Goal: Task Accomplishment & Management: Manage account settings

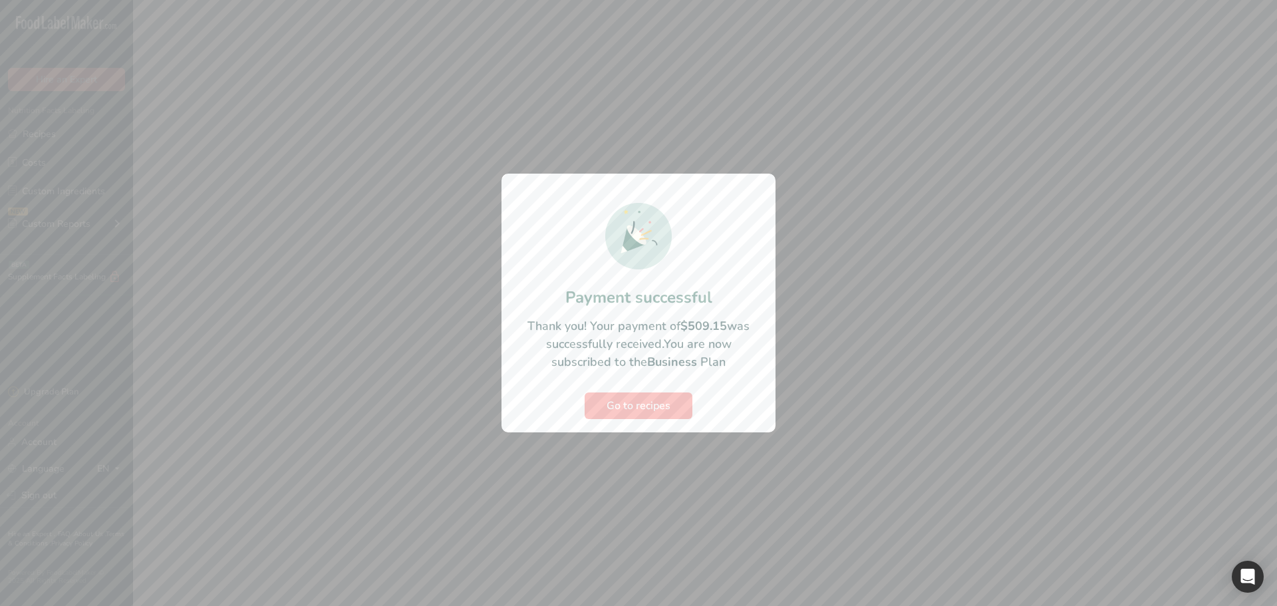
click at [628, 356] on span "You are now subscribed to the Business Plan" at bounding box center [641, 353] width 180 height 34
drag, startPoint x: 642, startPoint y: 377, endPoint x: 642, endPoint y: 400, distance: 22.6
click at [642, 379] on section "Payment successful Thank you! Your payment of $509.15 was successfully received…" at bounding box center [638, 303] width 274 height 259
click at [642, 405] on span "Go to recipes" at bounding box center [638, 406] width 64 height 16
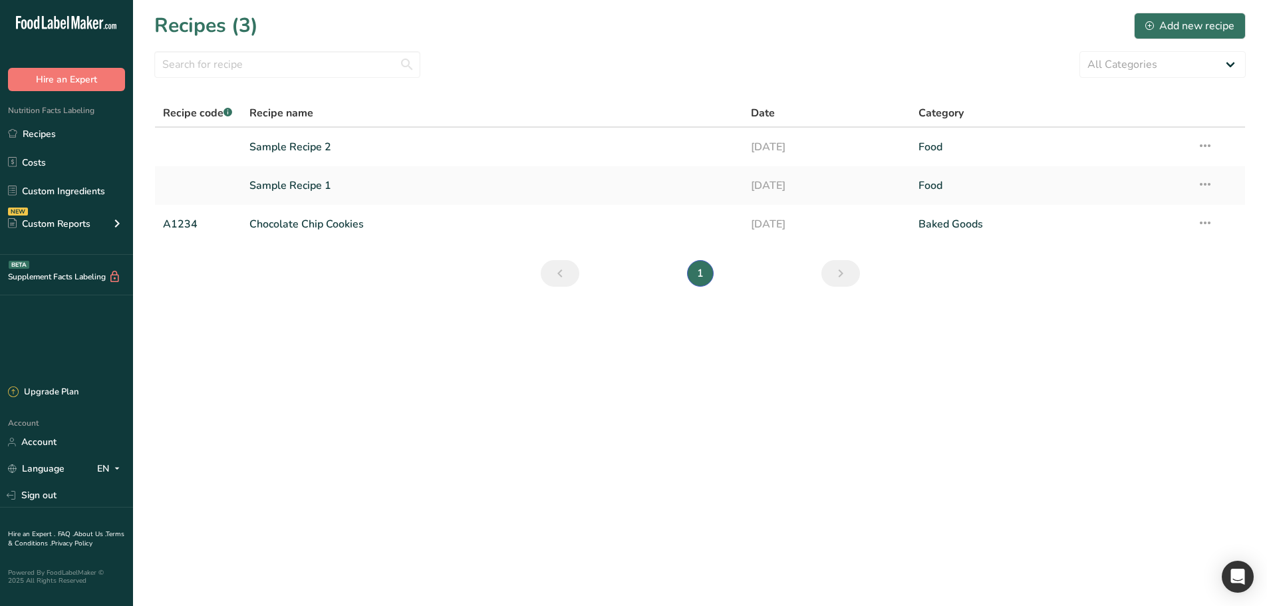
drag, startPoint x: 456, startPoint y: 372, endPoint x: 464, endPoint y: 366, distance: 10.0
click at [456, 372] on main "Recipes (3) Add new recipe All Categories Baked Goods Beef Beverages category C…" at bounding box center [633, 303] width 1267 height 606
click at [50, 190] on link "Custom Ingredients" at bounding box center [66, 190] width 133 height 25
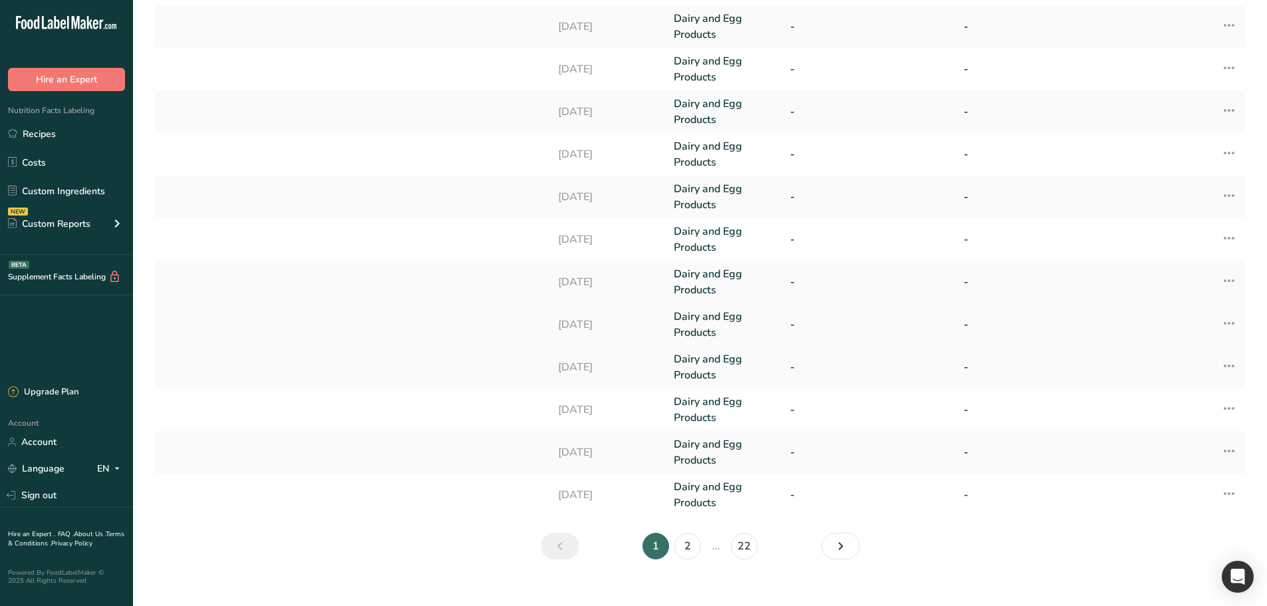
scroll to position [259, 0]
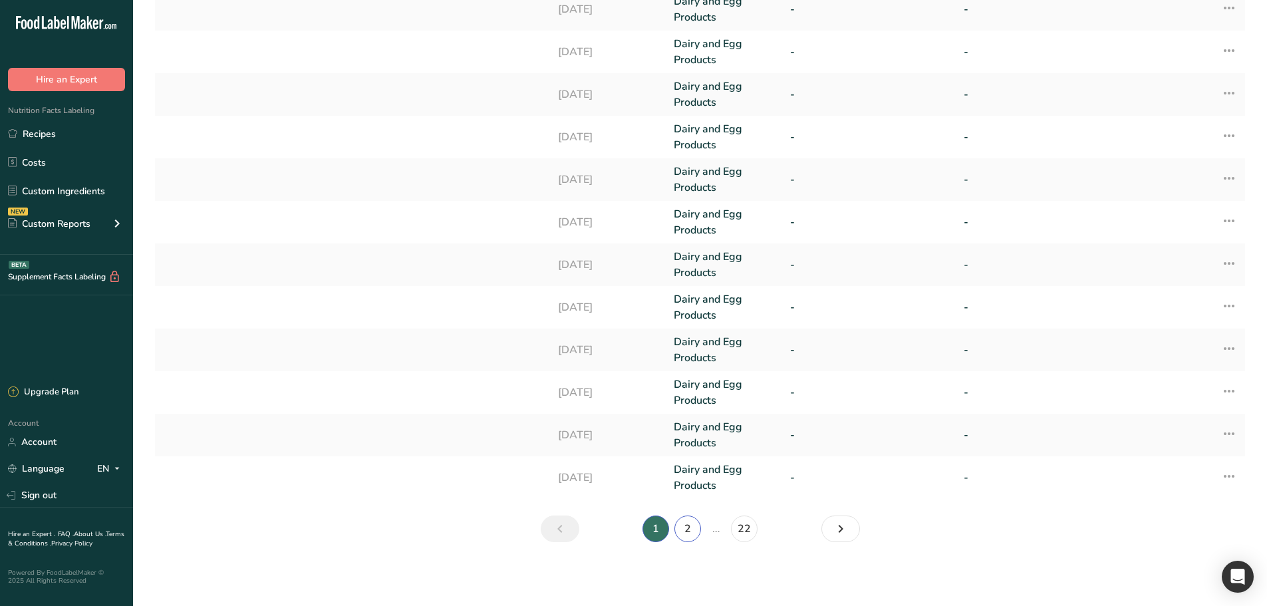
click at [696, 522] on link "2" at bounding box center [687, 528] width 27 height 27
click at [702, 528] on link "3" at bounding box center [703, 528] width 27 height 27
click at [720, 527] on link "4" at bounding box center [719, 528] width 27 height 27
click at [380, 263] on td at bounding box center [405, 264] width 289 height 43
click at [676, 266] on link "Dairy and Egg Products" at bounding box center [724, 265] width 100 height 32
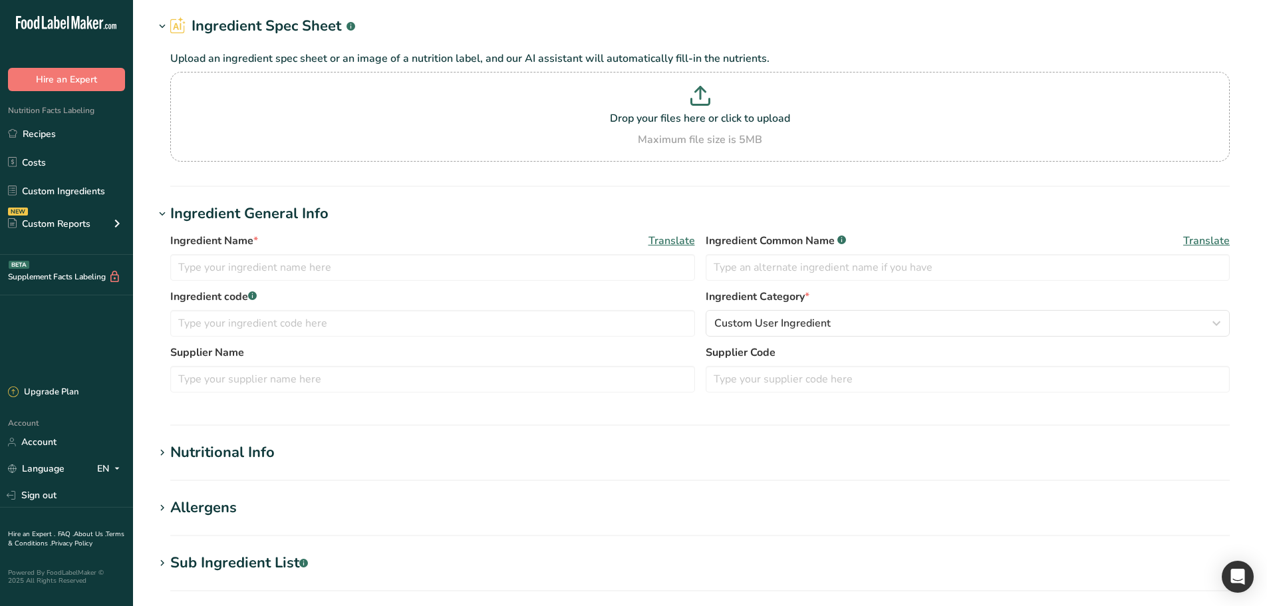
scroll to position [332, 0]
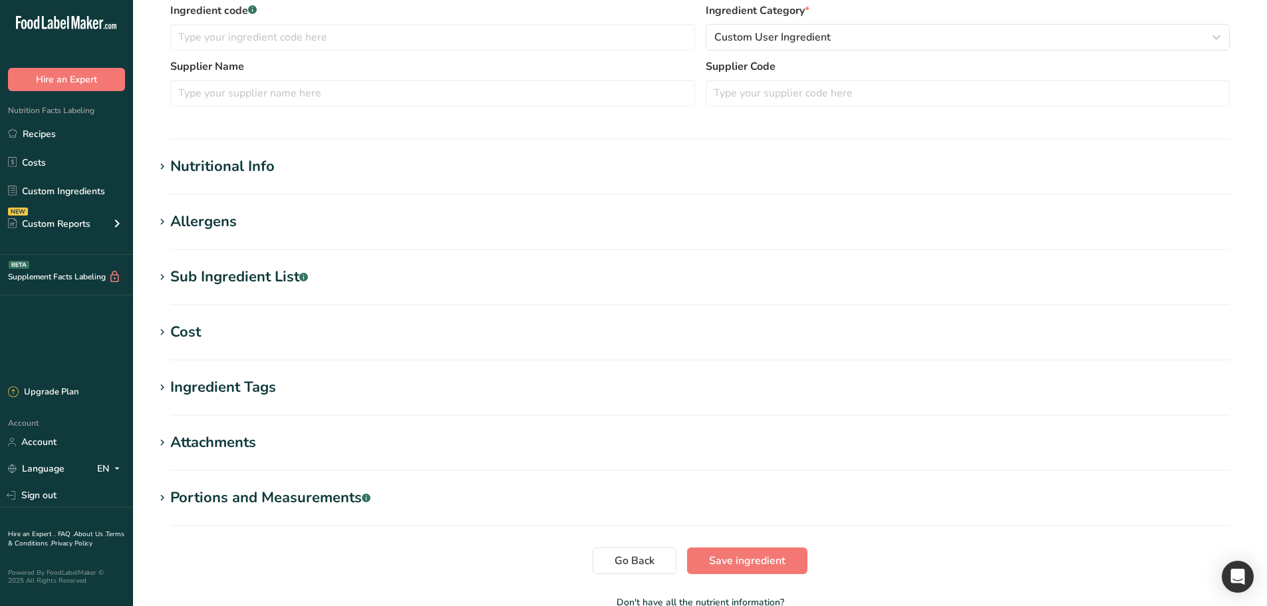
click at [214, 172] on div "Nutritional Info" at bounding box center [222, 167] width 104 height 22
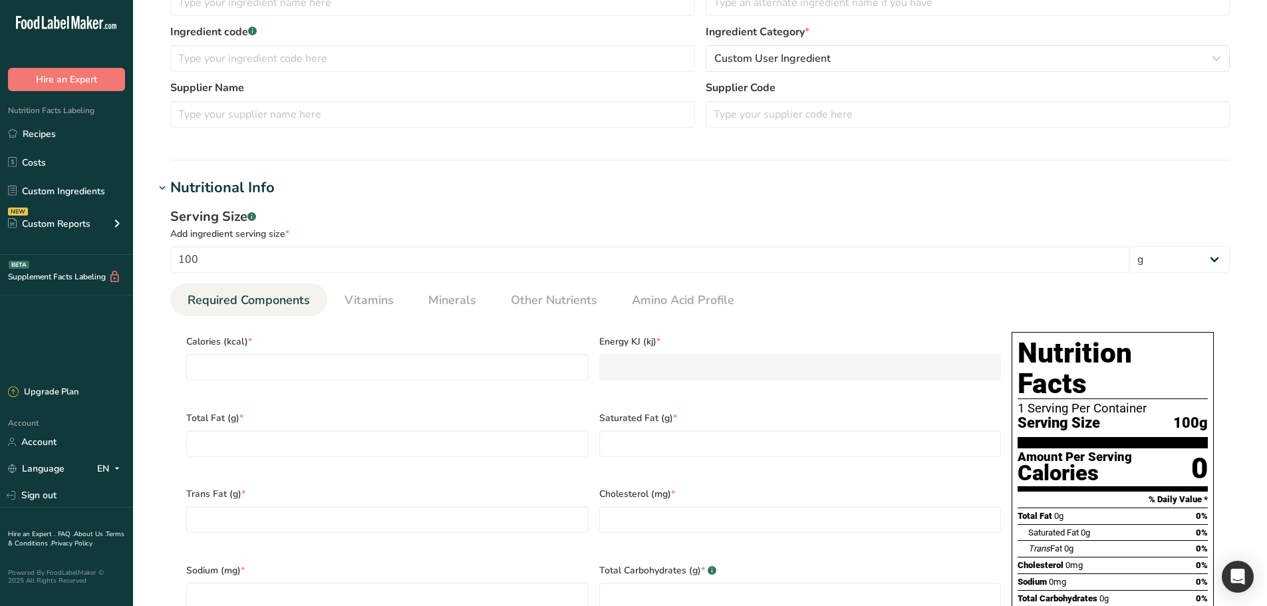
scroll to position [266, 0]
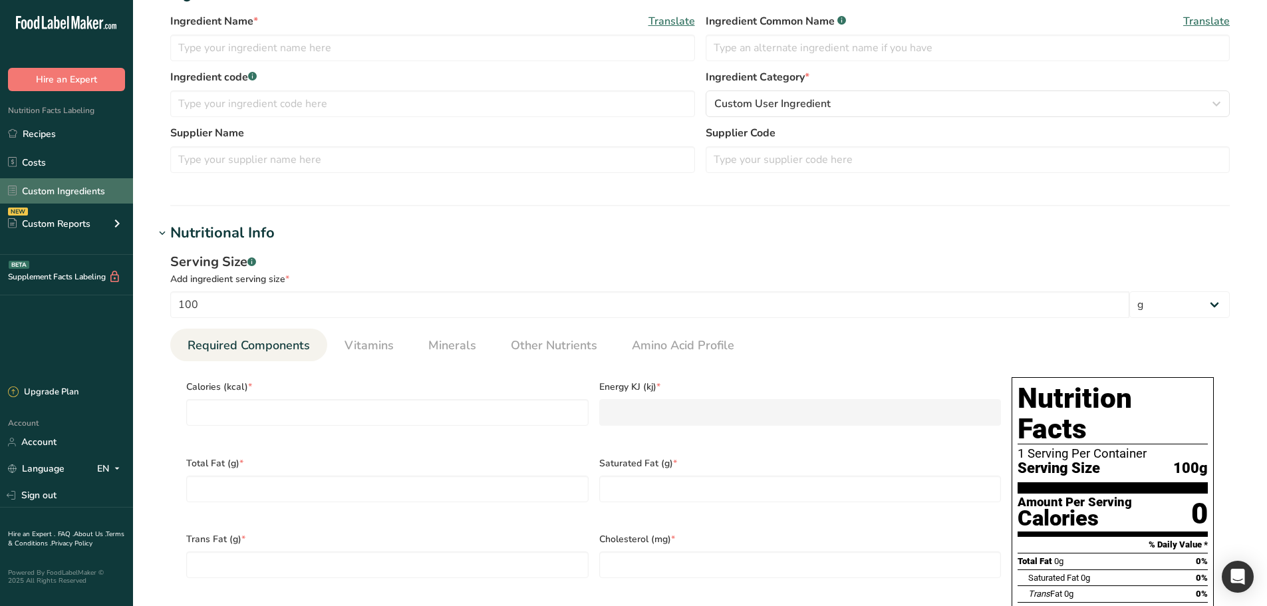
click at [53, 190] on link "Custom Ingredients" at bounding box center [66, 190] width 133 height 25
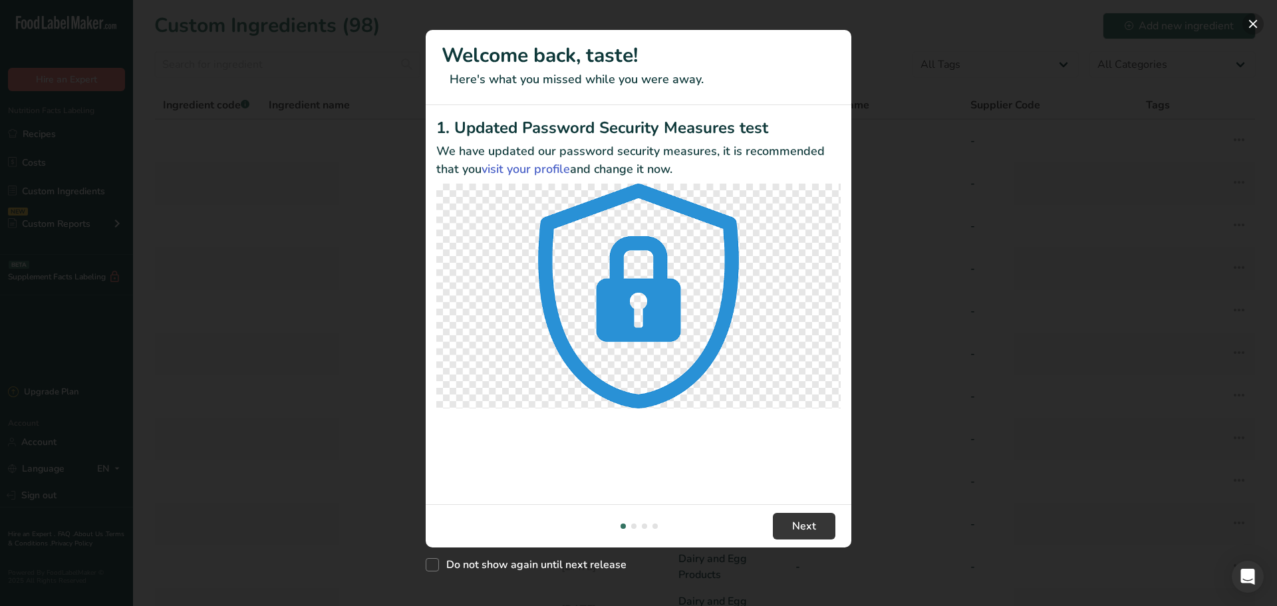
click at [1249, 23] on button "New Features" at bounding box center [1252, 23] width 21 height 21
click at [1256, 25] on button "New Features" at bounding box center [1252, 23] width 21 height 21
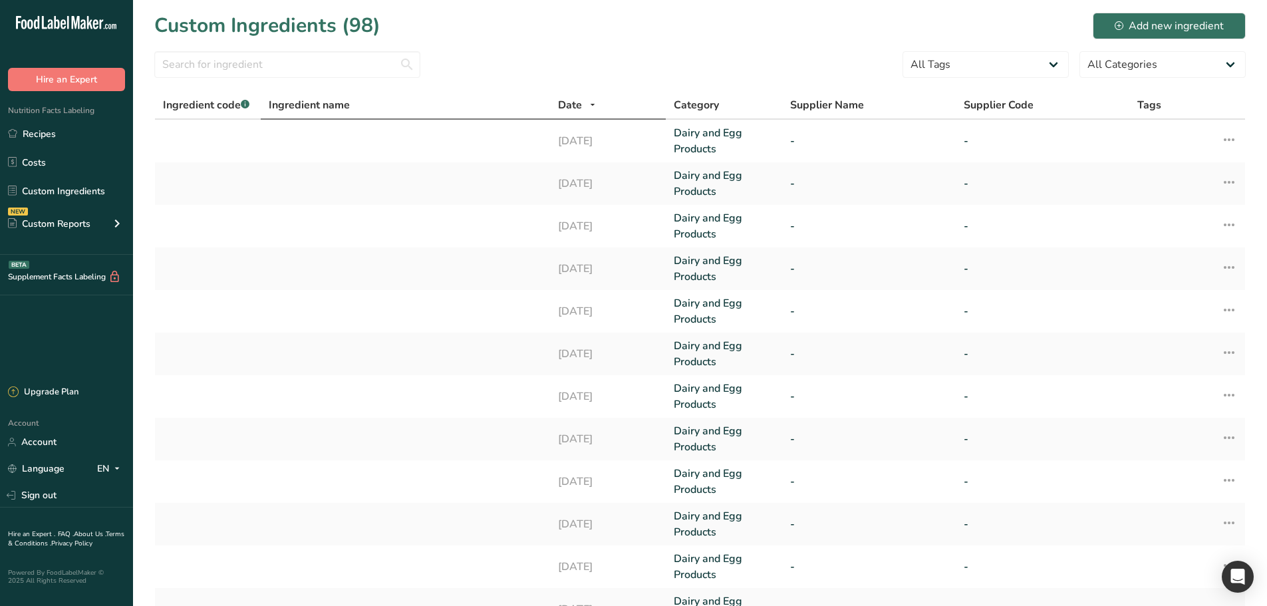
click at [346, 108] on span "Ingredient name" at bounding box center [309, 105] width 81 height 16
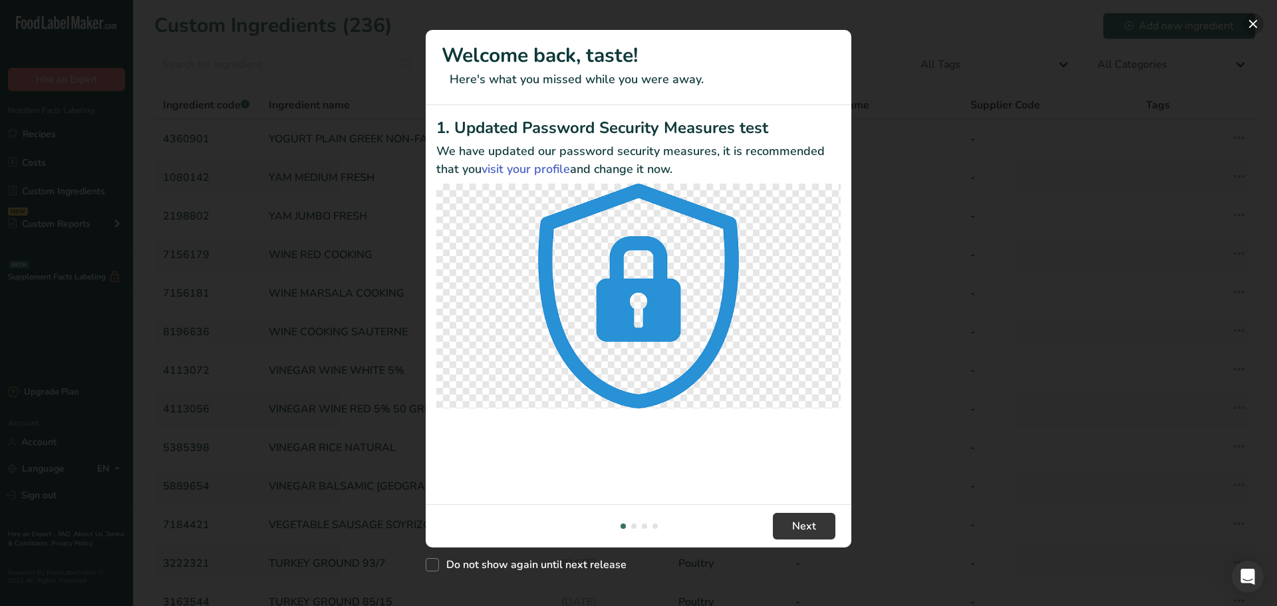
click at [1251, 19] on button "New Features" at bounding box center [1252, 23] width 21 height 21
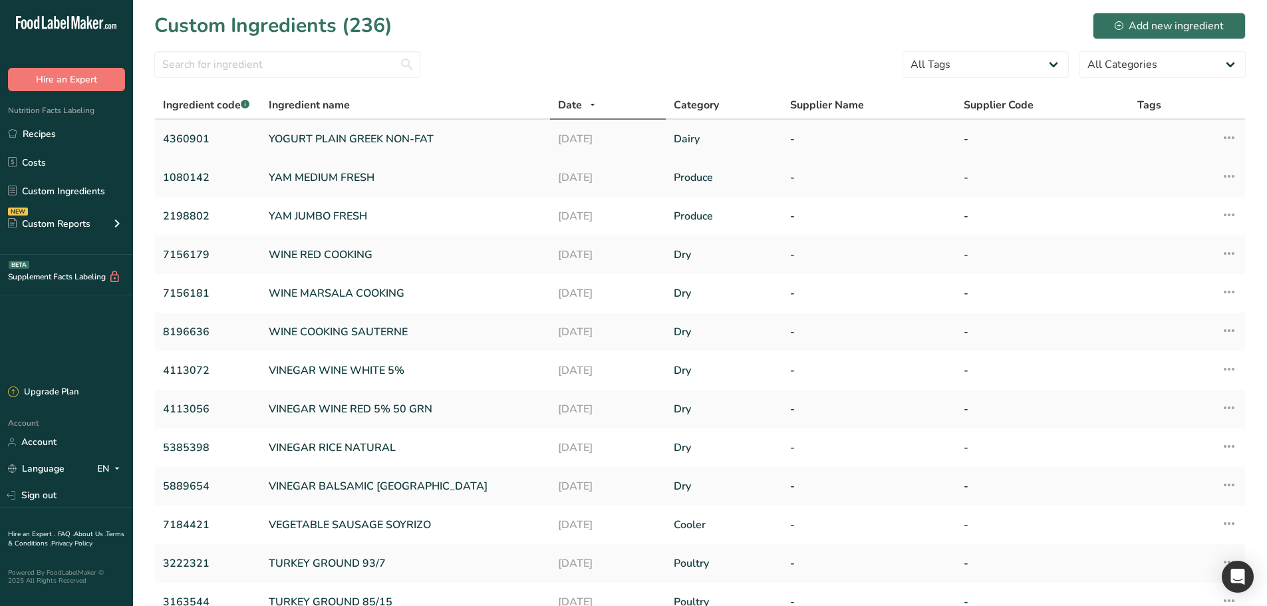
click at [373, 136] on link "YOGURT PLAIN GREEK NON-FAT" at bounding box center [405, 139] width 273 height 16
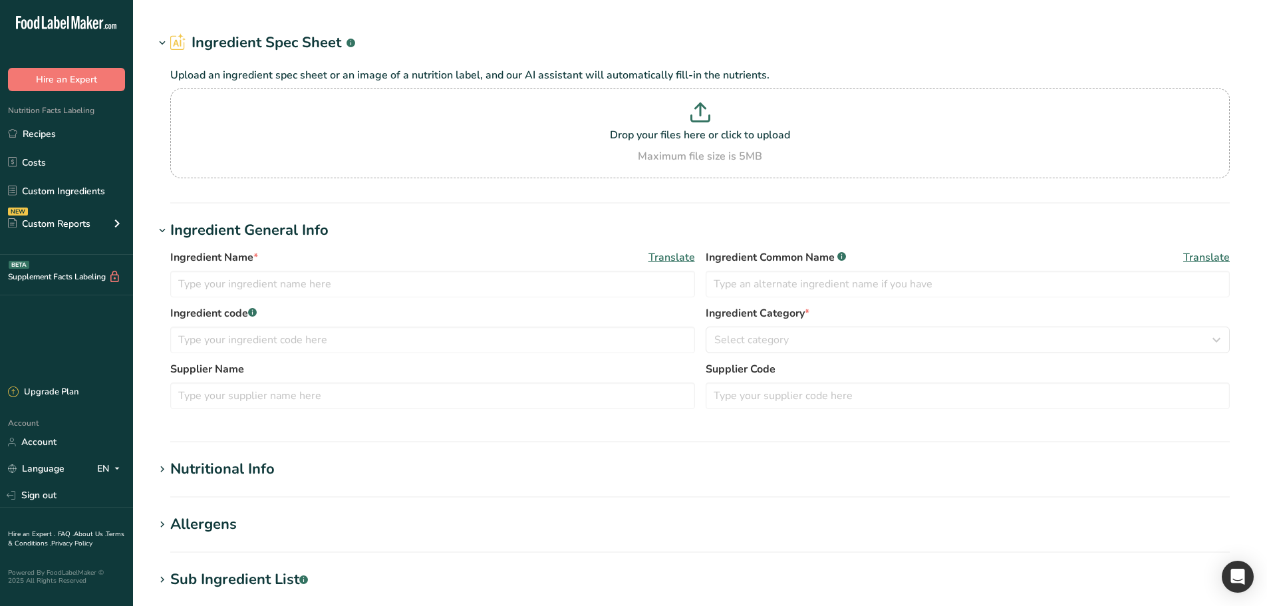
type input "YOGURT PLAIN GREEK NON-FAT"
type input "Yogurt Plain Greek NON-FAT"
type input "4360901"
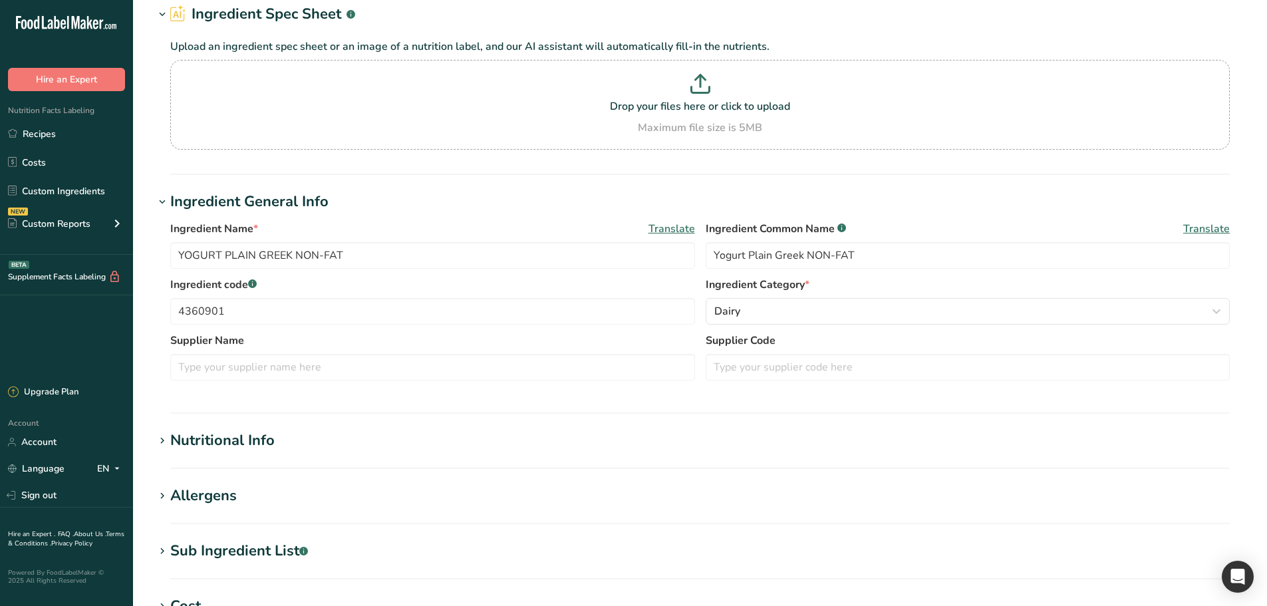
scroll to position [66, 0]
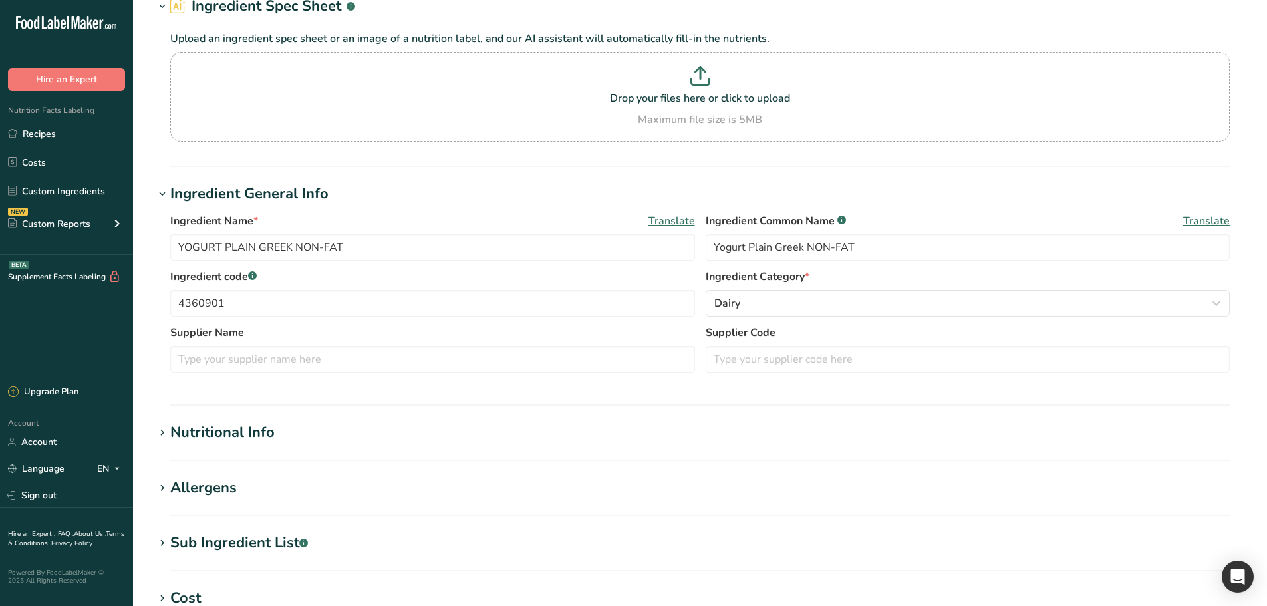
click at [279, 419] on section "Edit YOGURT PLAIN GREEK NON-FAT Ingredient Spec Sheet .a-a{fill:#347362;}.b-a{f…" at bounding box center [700, 422] width 1134 height 977
click at [275, 426] on h1 "Nutritional Info" at bounding box center [699, 433] width 1091 height 22
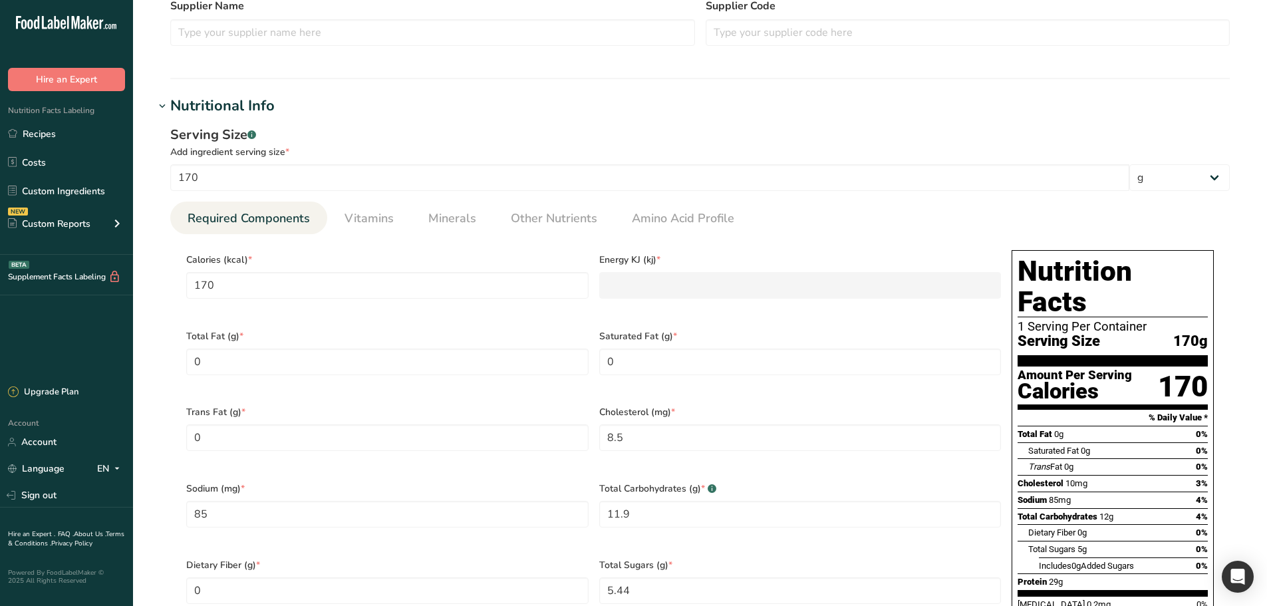
scroll to position [399, 0]
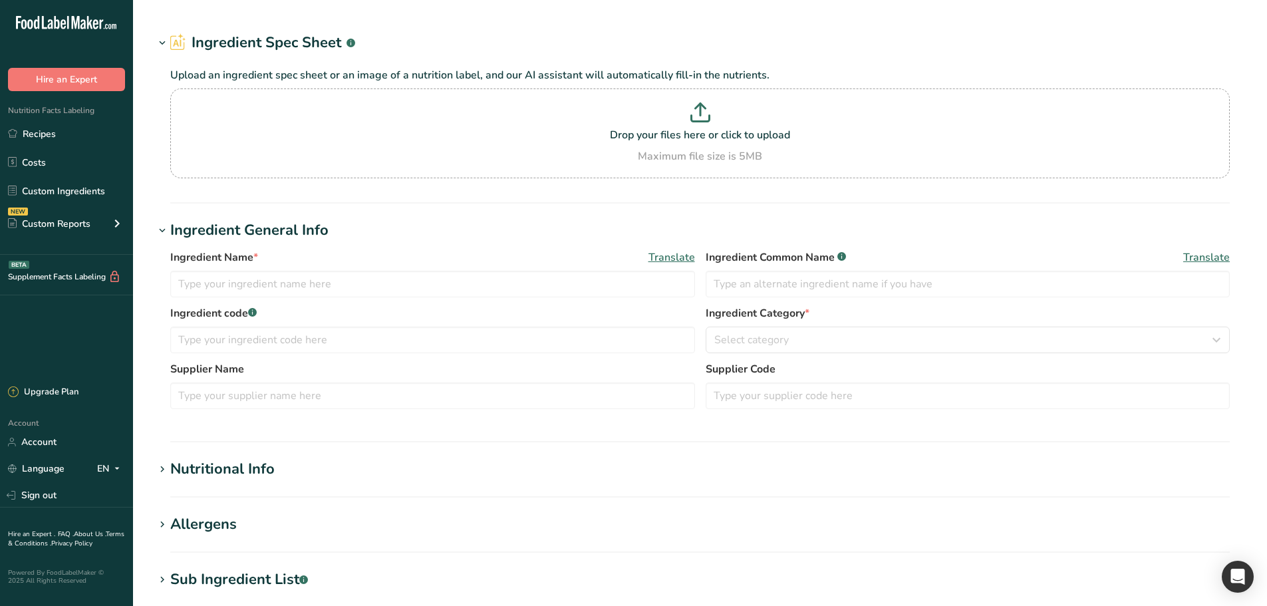
type input "YOGURT PLAIN GREEK NON-FAT"
type input "Yogurt Plain Greek NON-FAT"
type input "4360901"
type input "170"
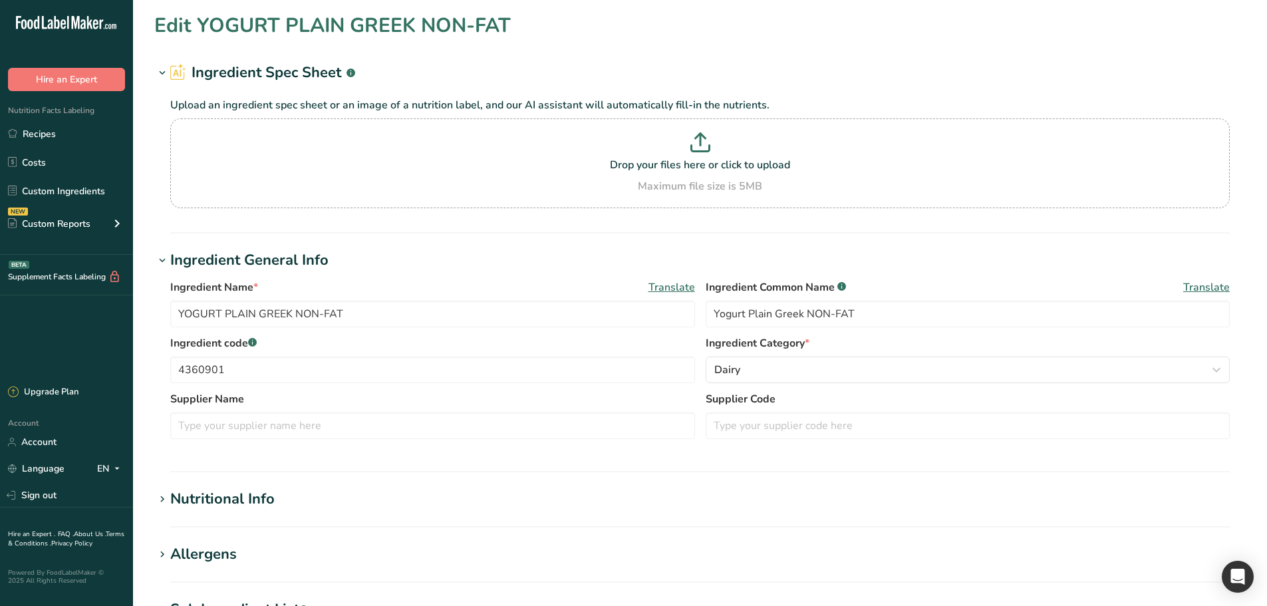
type input "170"
type KJ "711.28"
type Fat "0"
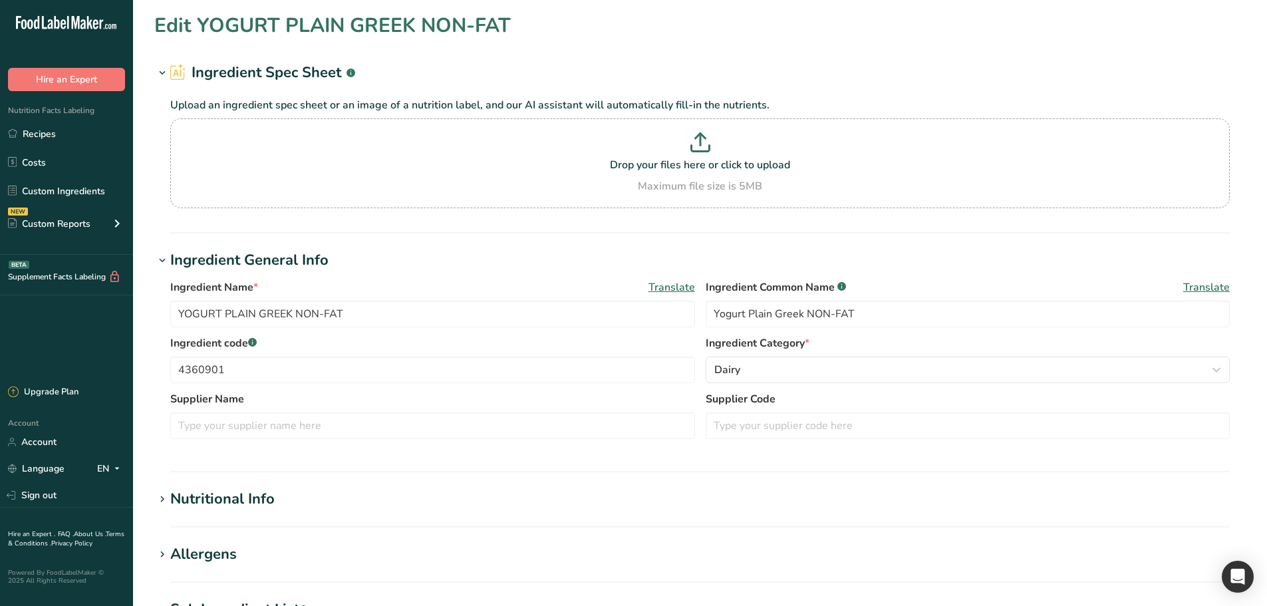
type input "8.5"
type input "85"
type Carbohydrates "11.9"
type Fiber "0"
type Sugars "5.44"
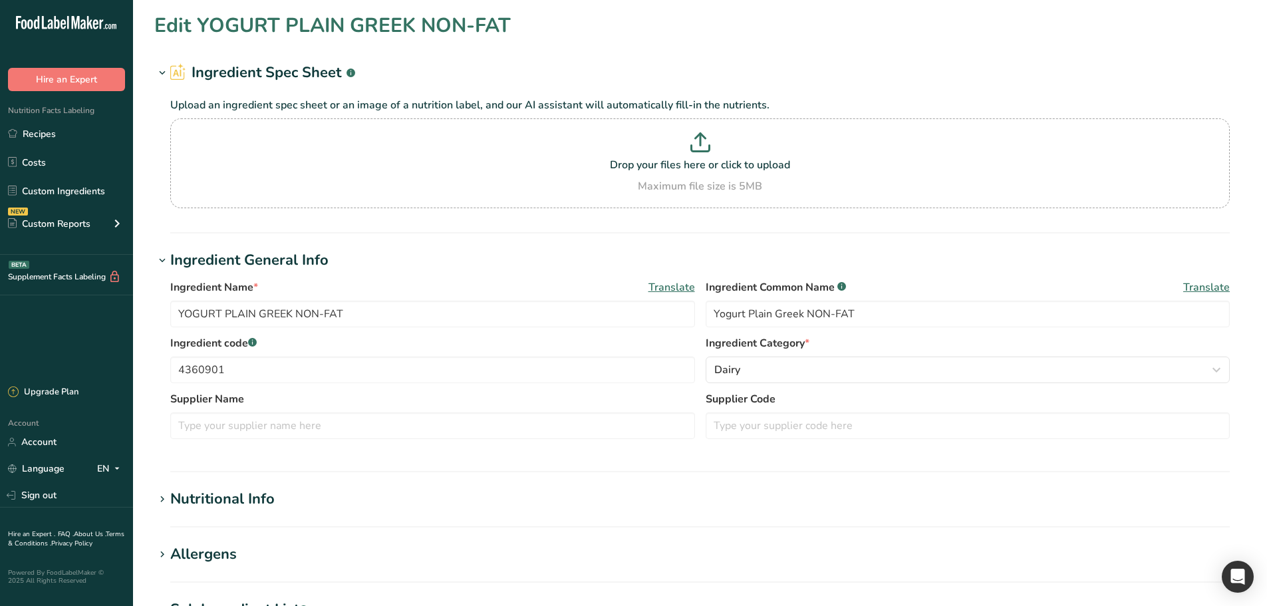
type Sugars "0"
type input "28.9"
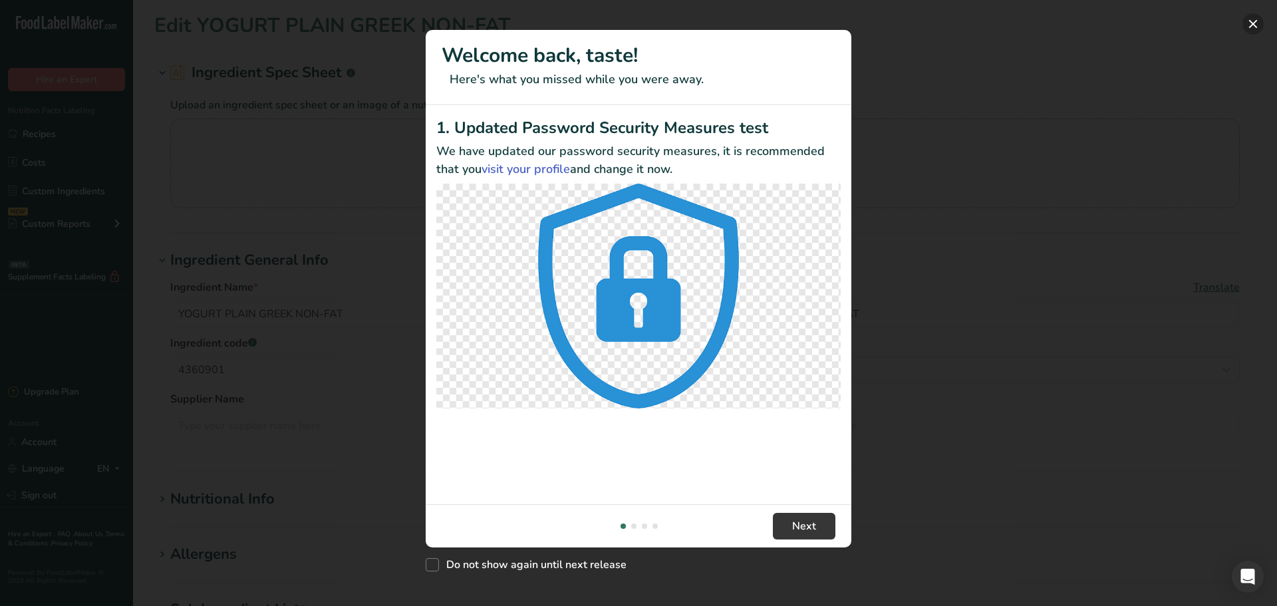
click at [1257, 17] on button "New Features" at bounding box center [1252, 23] width 21 height 21
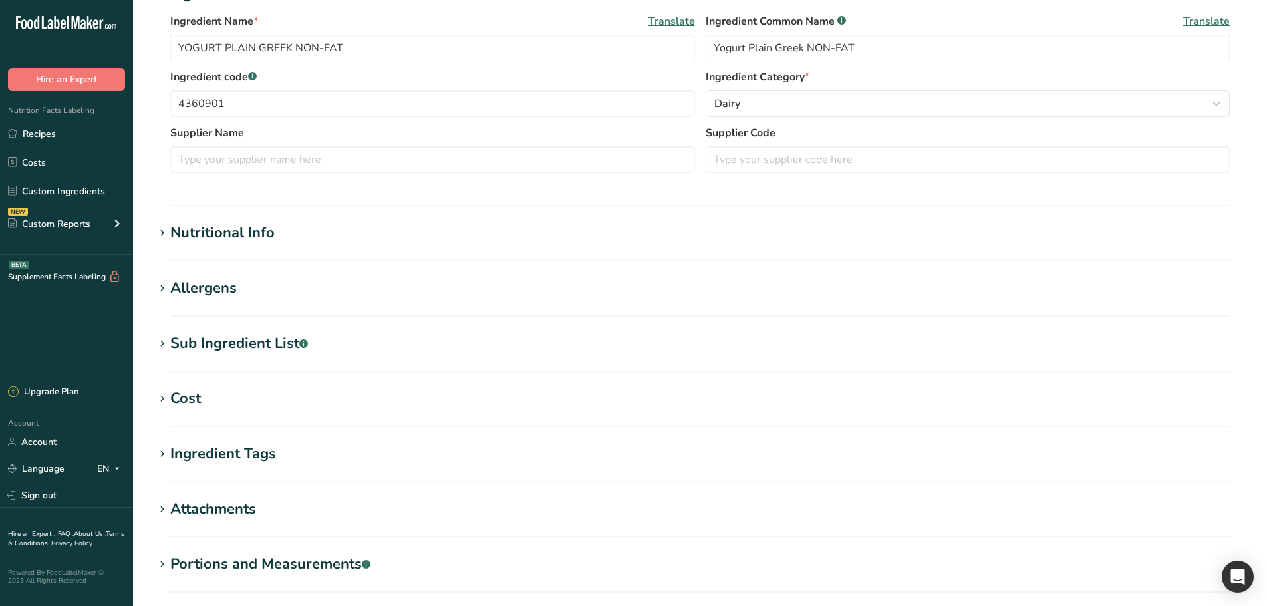
click at [330, 238] on h1 "Nutritional Info" at bounding box center [699, 233] width 1091 height 22
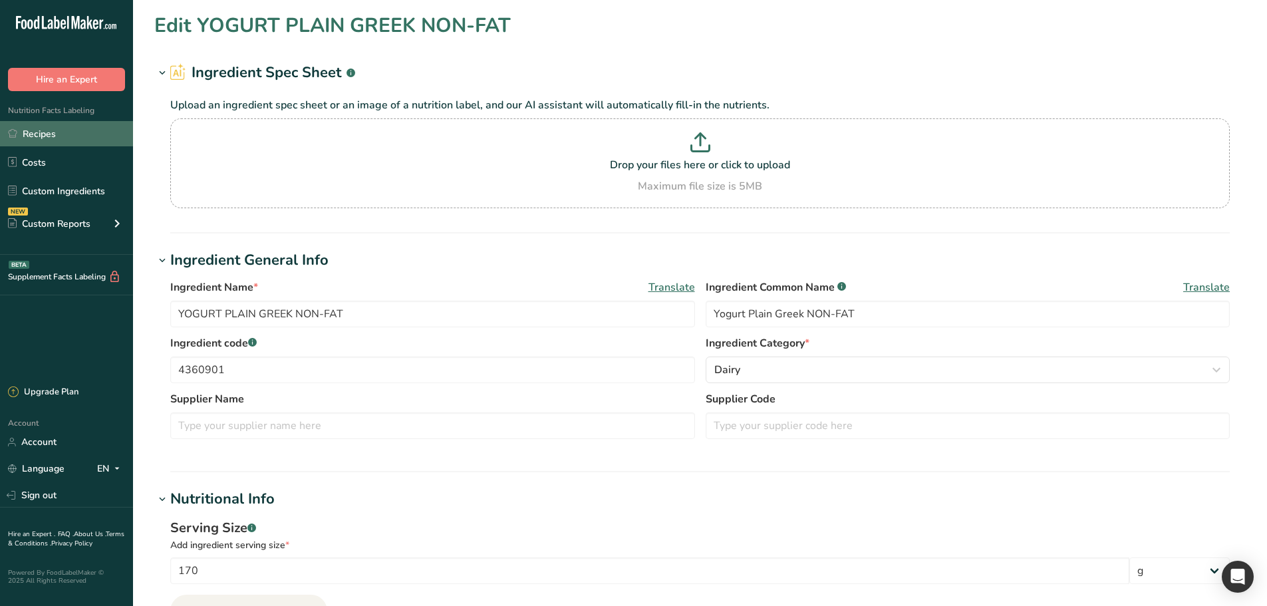
click at [54, 134] on link "Recipes" at bounding box center [66, 133] width 133 height 25
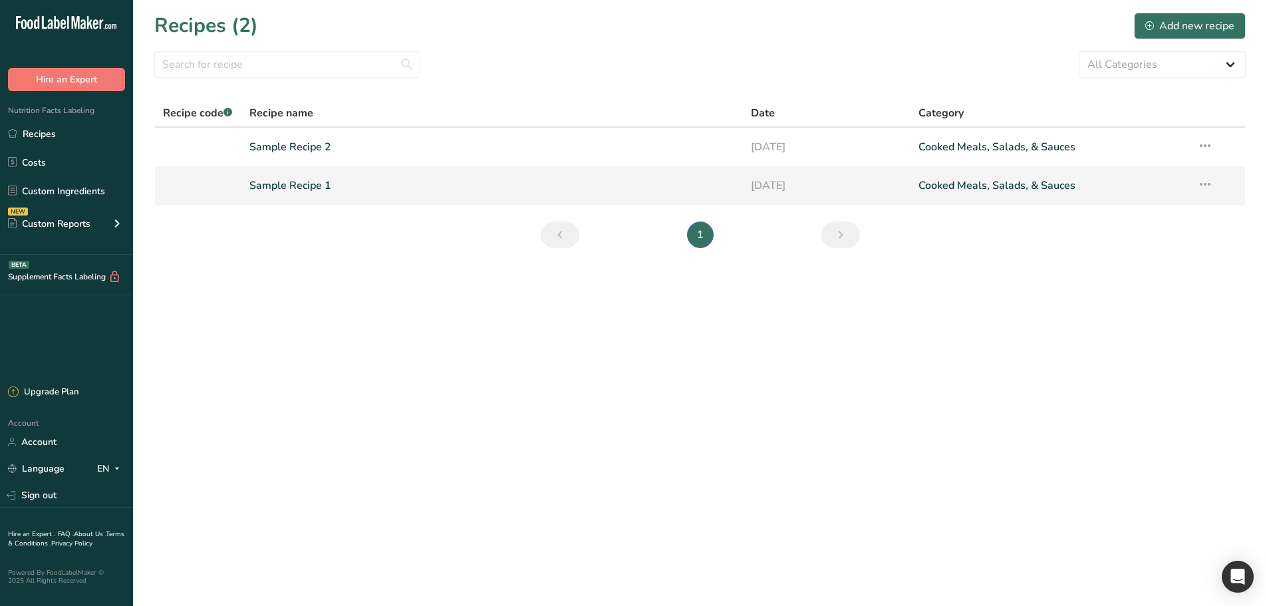
click at [323, 184] on link "Sample Recipe 1" at bounding box center [492, 186] width 486 height 28
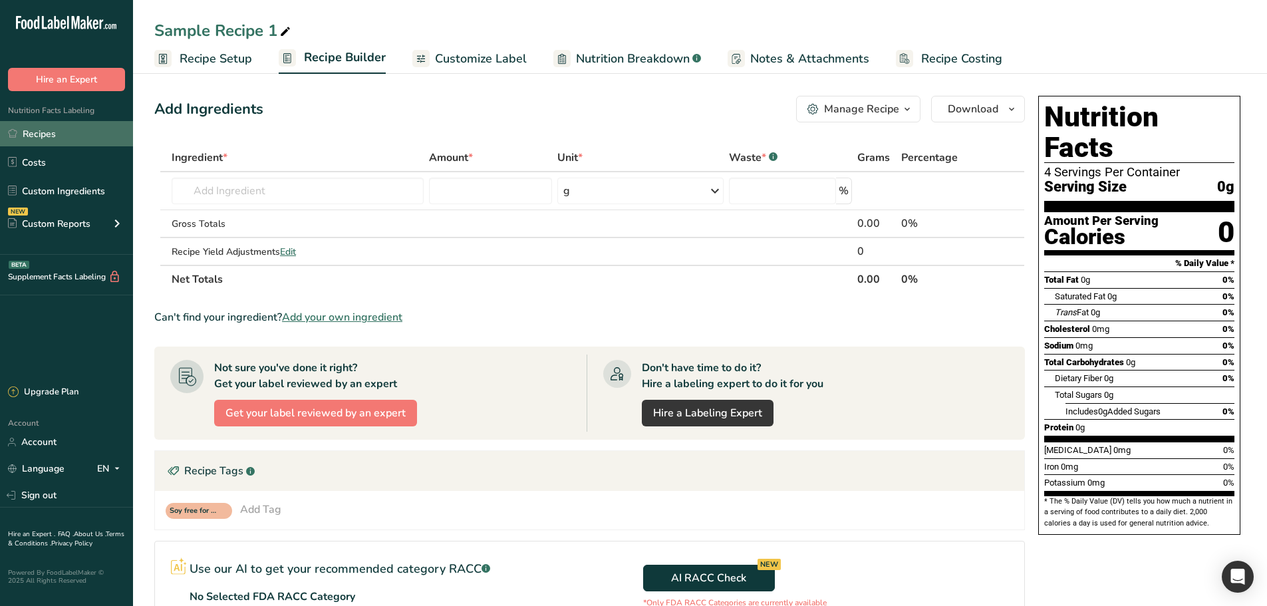
click at [63, 134] on link "Recipes" at bounding box center [66, 133] width 133 height 25
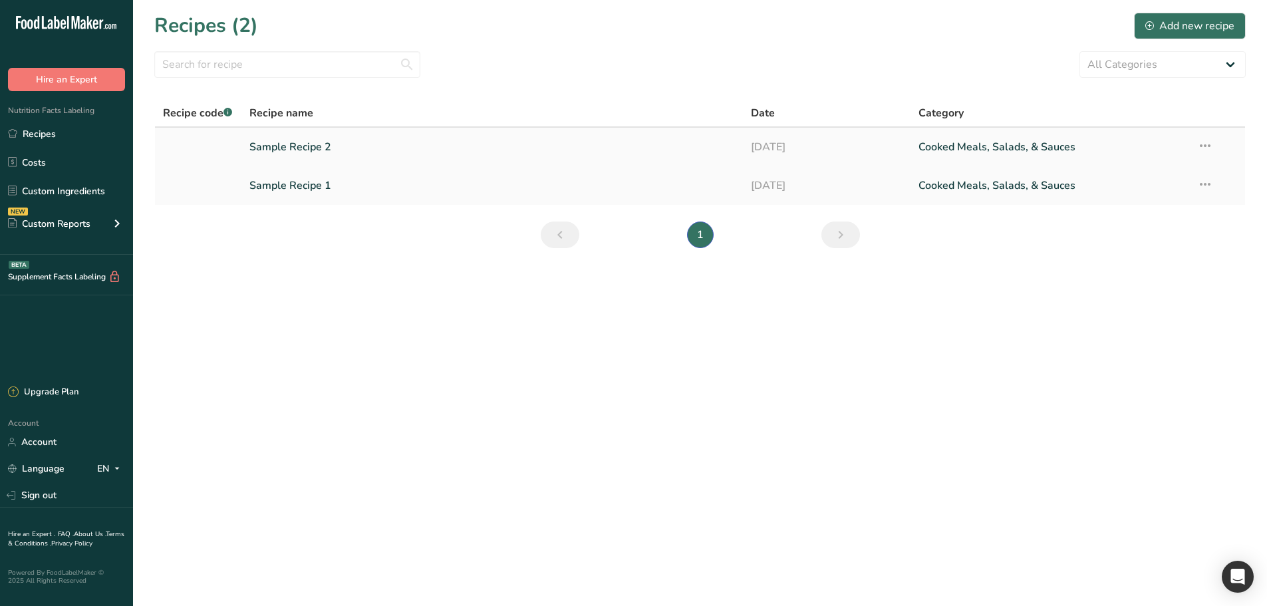
click at [301, 152] on link "Sample Recipe 2" at bounding box center [492, 147] width 486 height 28
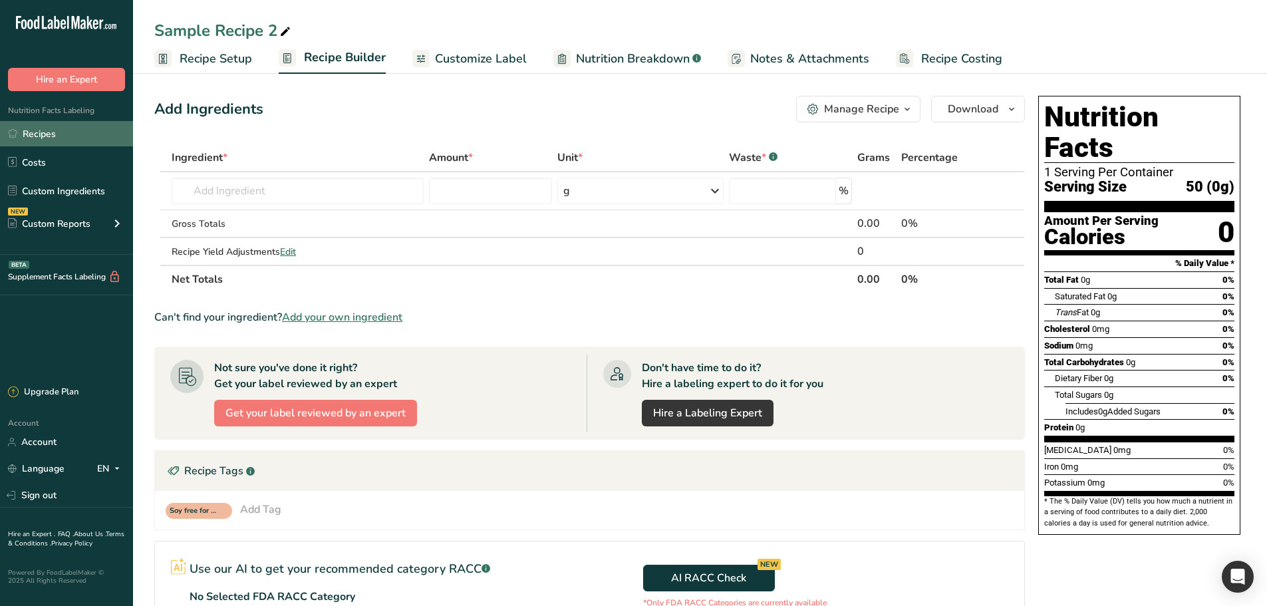
click at [25, 128] on link "Recipes" at bounding box center [66, 133] width 133 height 25
